Goal: Find contact information: Find contact information

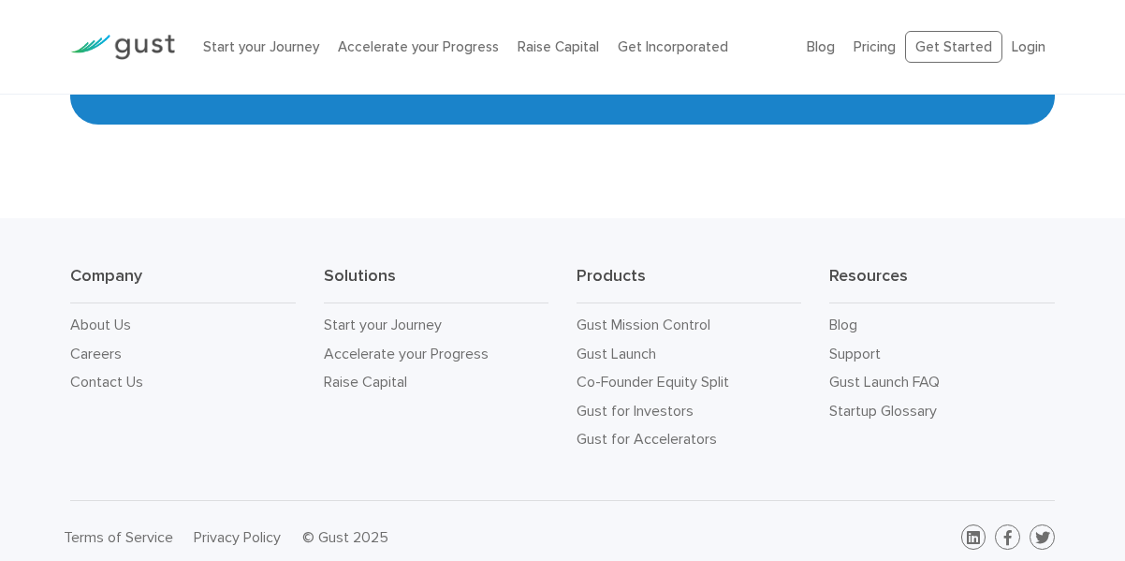
scroll to position [8722, 0]
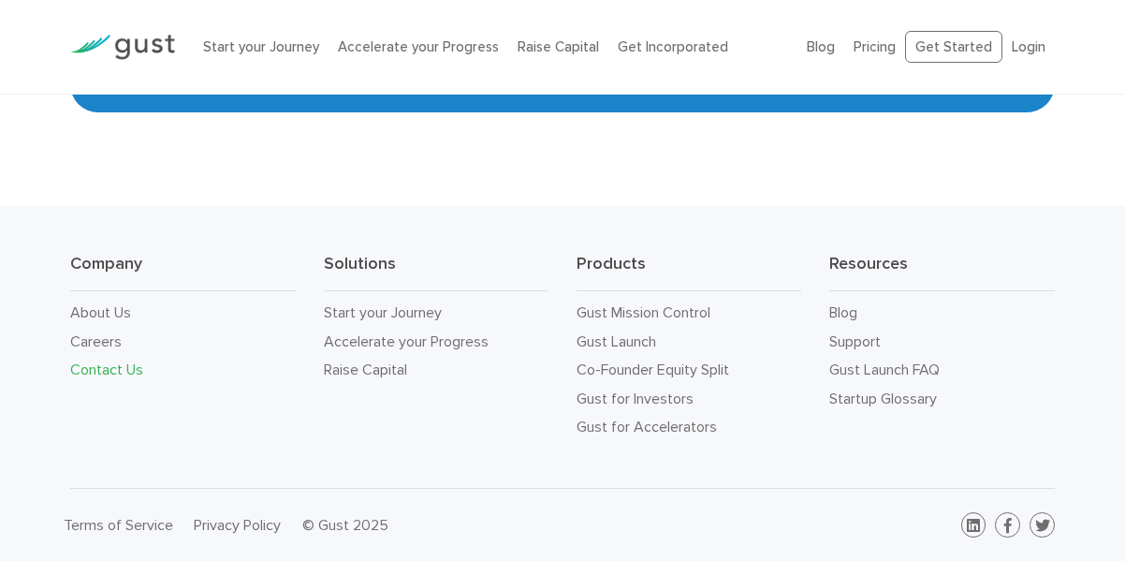
click at [99, 367] on link "Contact Us" at bounding box center [106, 369] width 73 height 18
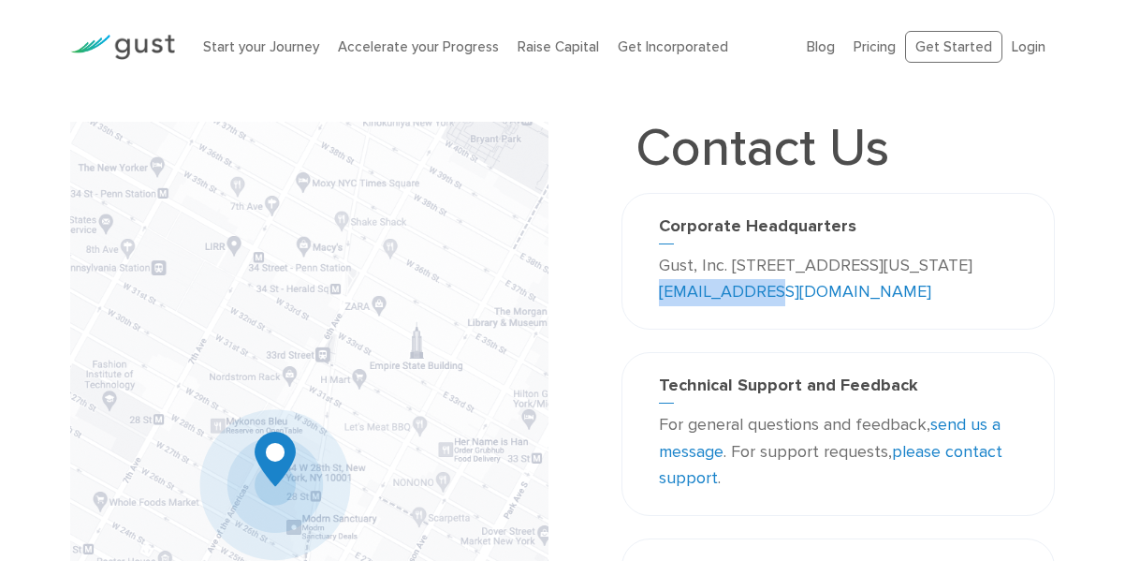
drag, startPoint x: 928, startPoint y: 292, endPoint x: 809, endPoint y: 300, distance: 120.0
click at [809, 300] on p "Gust, Inc. 188 Grand Street Second Floor New York, NY 10013 USA info@gust.com" at bounding box center [838, 280] width 358 height 54
copy link "info@gust.com"
